Goal: Transaction & Acquisition: Book appointment/travel/reservation

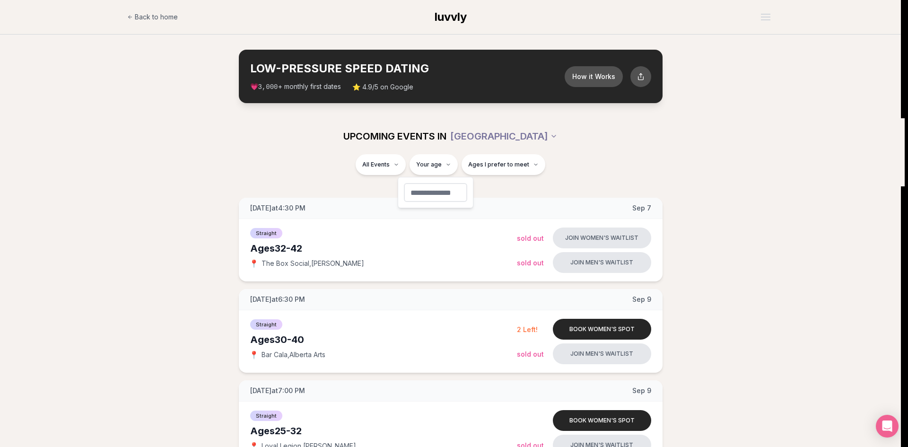
type input "**"
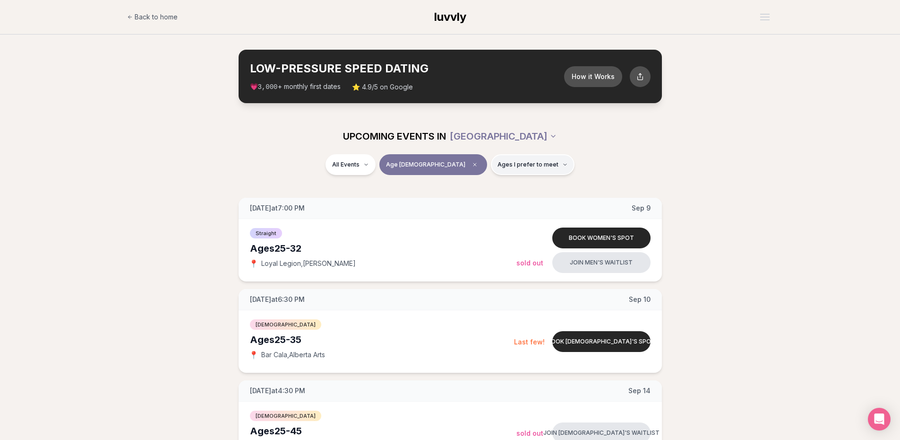
click at [514, 166] on span "Ages I prefer to meet" at bounding box center [528, 165] width 61 height 8
click at [507, 201] on span "Around my age" at bounding box center [499, 200] width 48 height 9
click at [469, 201] on button "Around my age" at bounding box center [465, 201] width 8 height 8
click at [505, 212] on span "Older than me" at bounding box center [497, 213] width 44 height 9
click at [469, 212] on button "Older than me" at bounding box center [465, 214] width 8 height 8
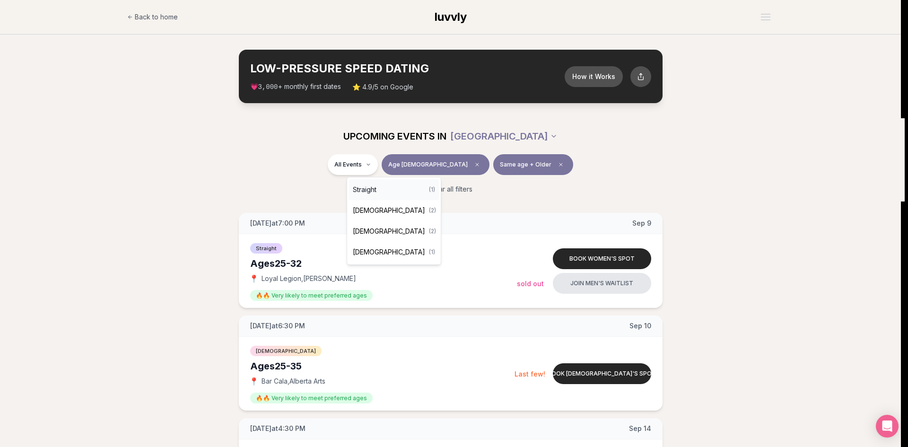
click at [372, 188] on span "Straight" at bounding box center [365, 189] width 24 height 9
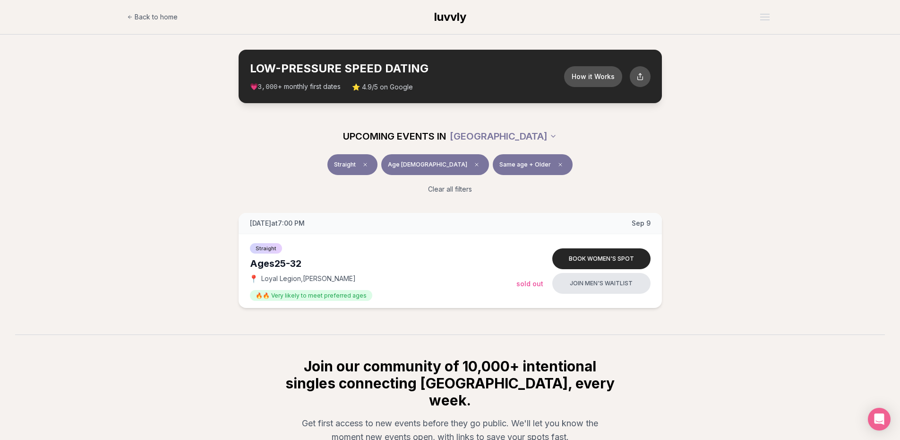
click at [297, 198] on div "Clear all filters" at bounding box center [450, 189] width 529 height 21
click at [600, 258] on button "Book women's spot" at bounding box center [602, 258] width 98 height 21
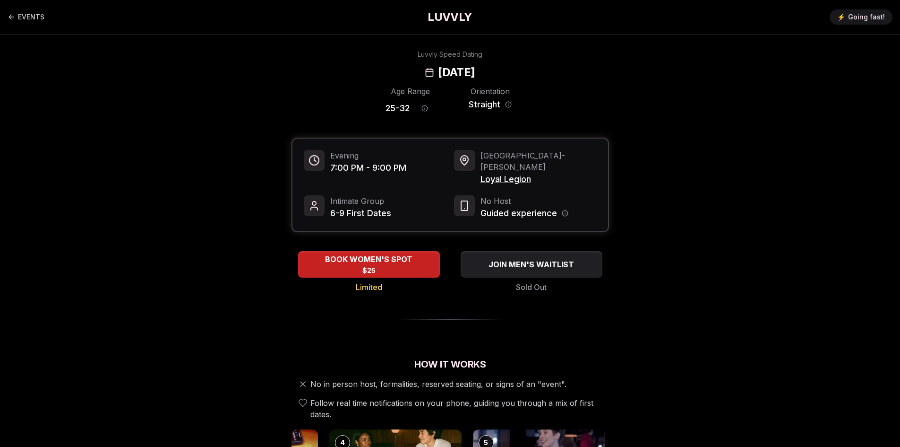
click at [505, 173] on span "Loyal Legion" at bounding box center [539, 179] width 116 height 13
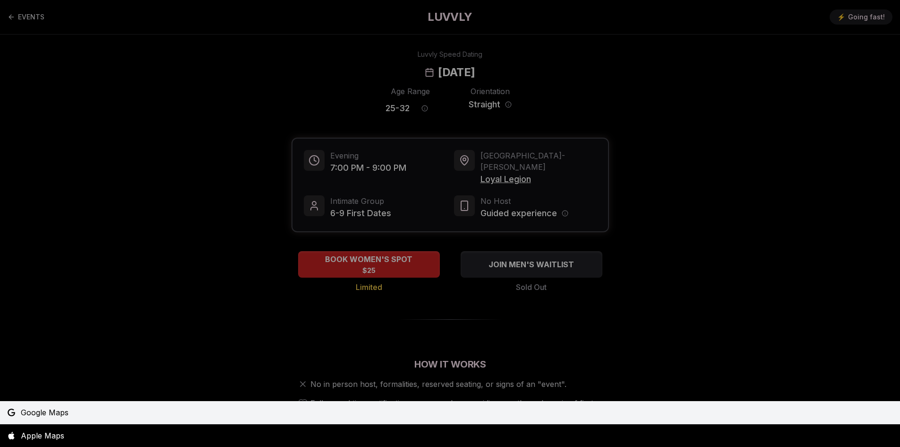
click at [43, 408] on span "Google Maps" at bounding box center [45, 412] width 48 height 11
